Goal: Task Accomplishment & Management: Use online tool/utility

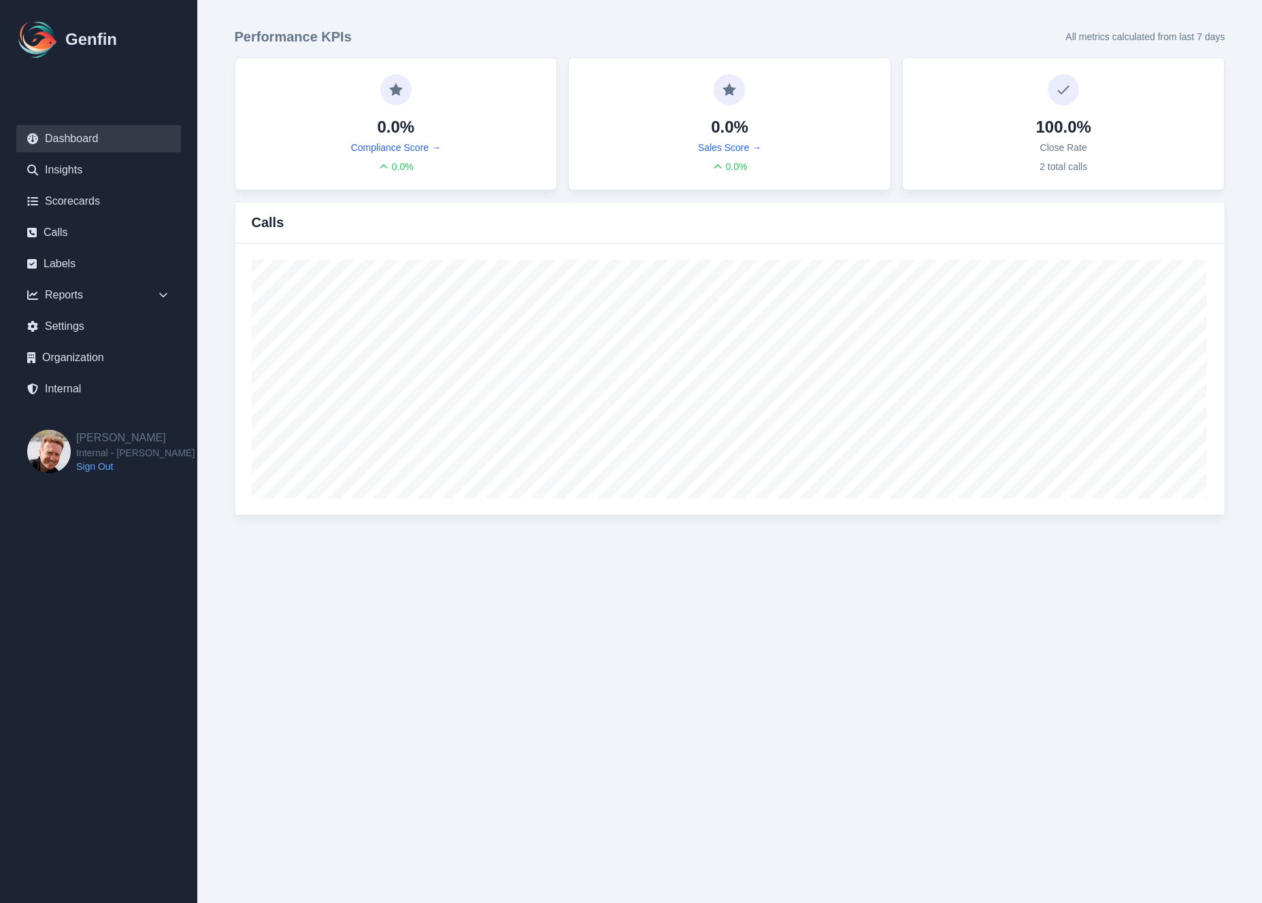
click at [105, 469] on link "Sign Out" at bounding box center [135, 467] width 118 height 14
click at [68, 239] on link "Calls" at bounding box center [98, 232] width 165 height 27
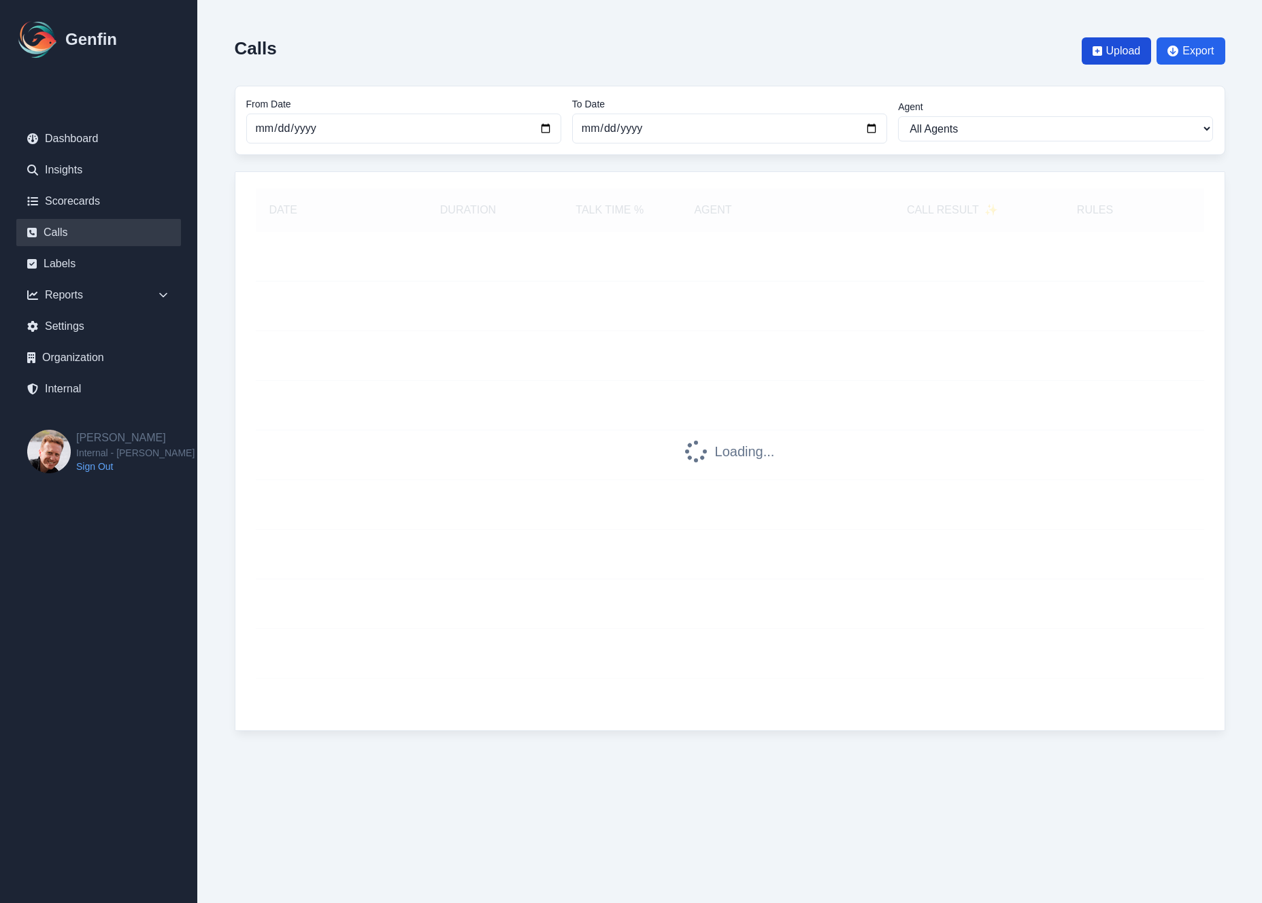
click at [1116, 53] on span "Upload" at bounding box center [1123, 51] width 35 height 16
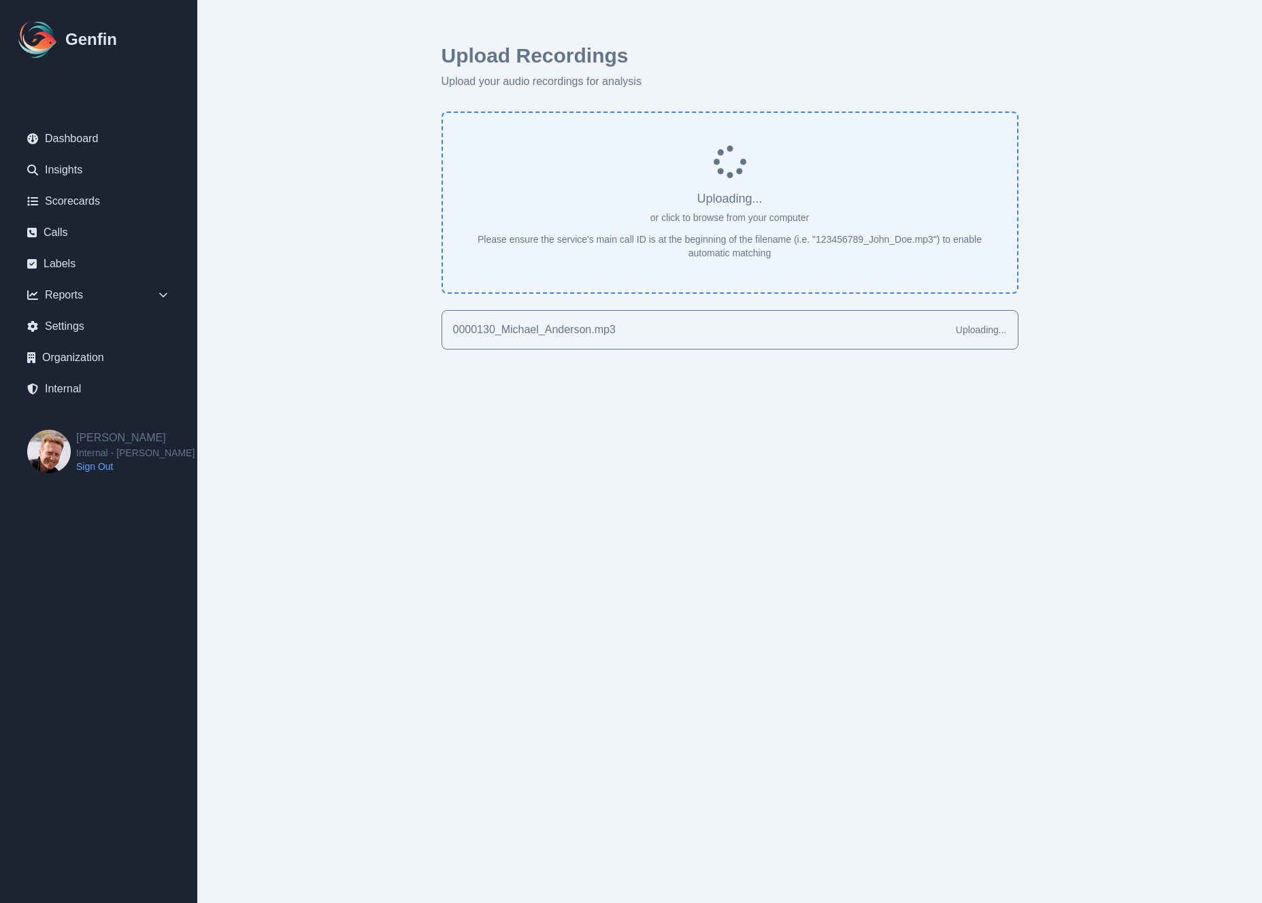
click at [857, 53] on h1 "Upload Recordings" at bounding box center [729, 56] width 577 height 24
